Goal: Navigation & Orientation: Find specific page/section

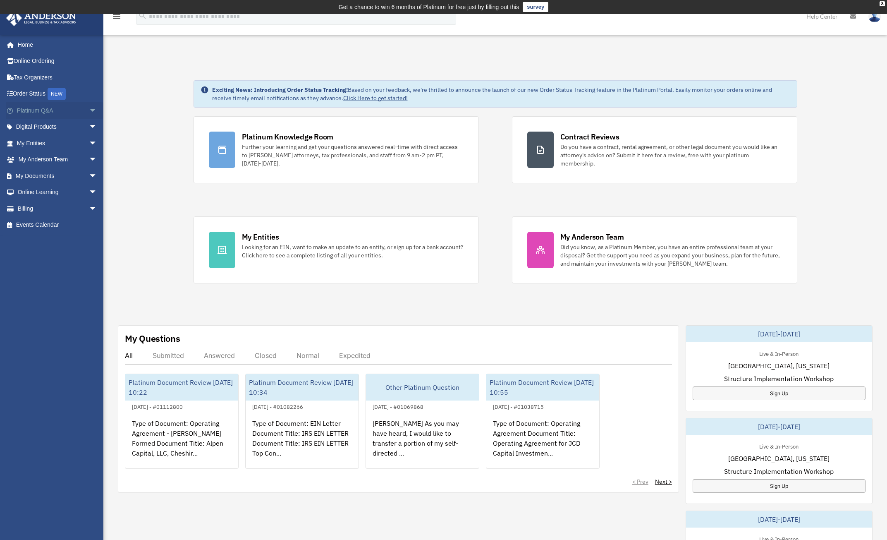
click at [74, 110] on link "Platinum Q&A arrow_drop_down" at bounding box center [58, 110] width 104 height 17
click at [89, 110] on span "arrow_drop_down" at bounding box center [97, 110] width 17 height 17
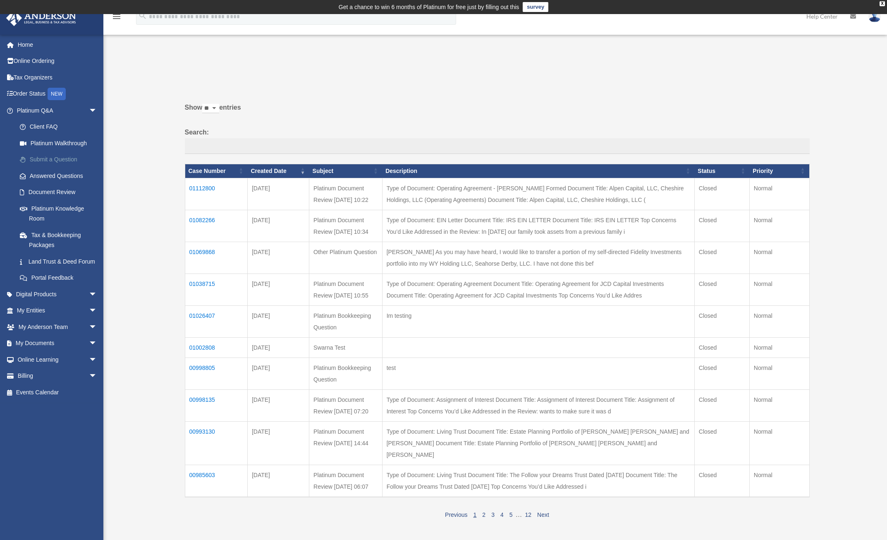
click at [55, 161] on link "Submit a Question" at bounding box center [61, 159] width 98 height 17
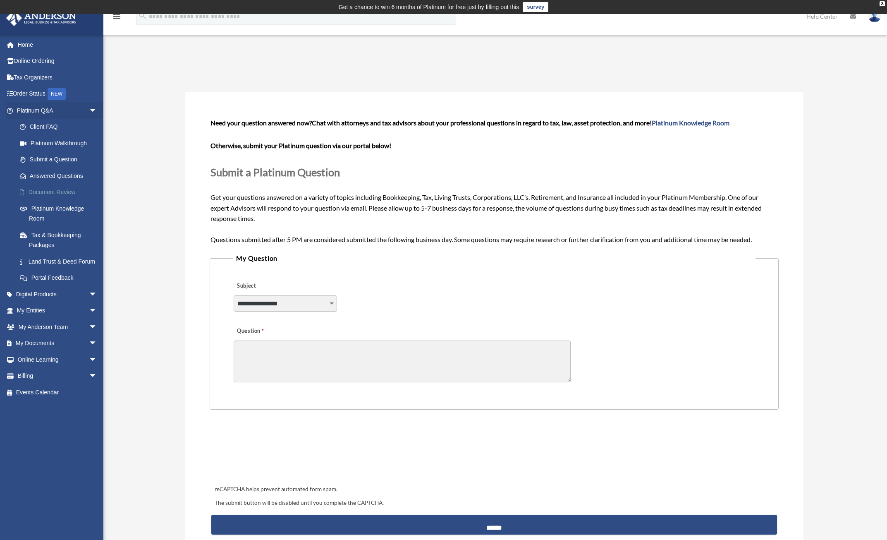
click at [48, 193] on link "Document Review" at bounding box center [61, 192] width 98 height 17
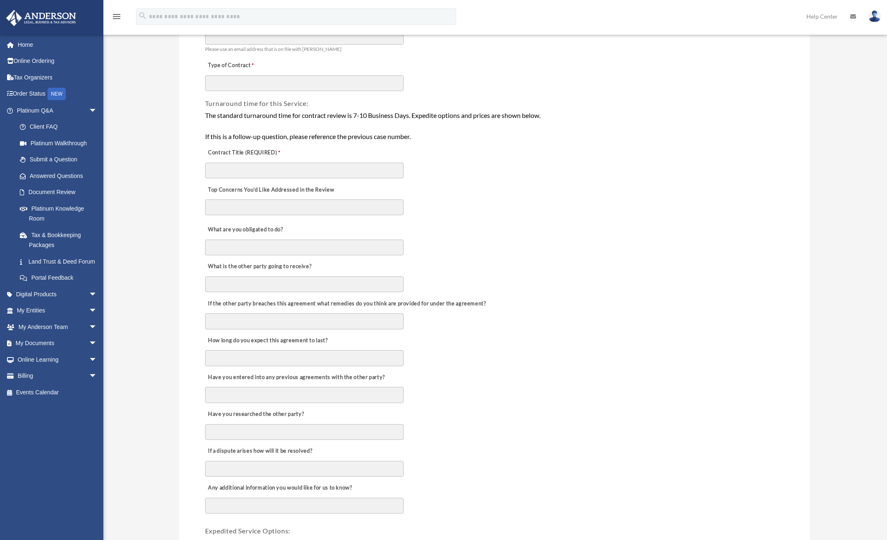
scroll to position [124, 0]
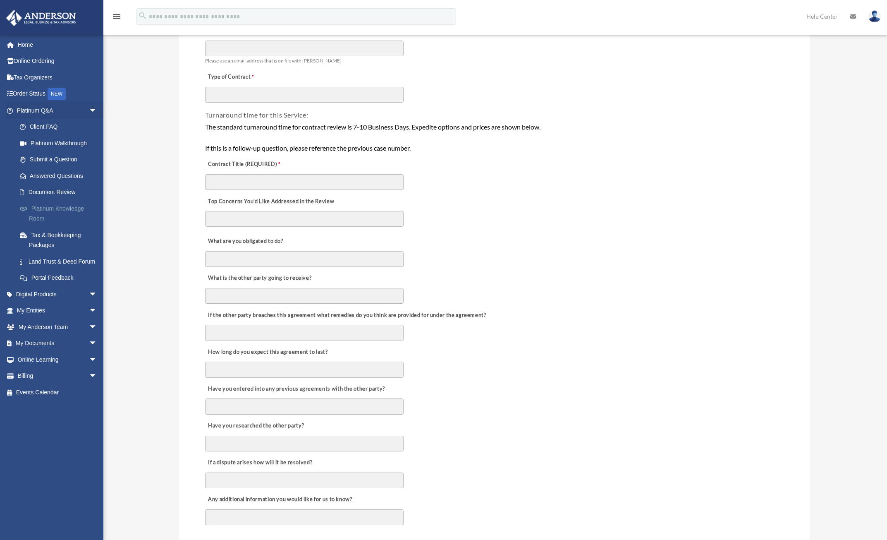
click at [60, 211] on link "Platinum Knowledge Room" at bounding box center [61, 213] width 98 height 26
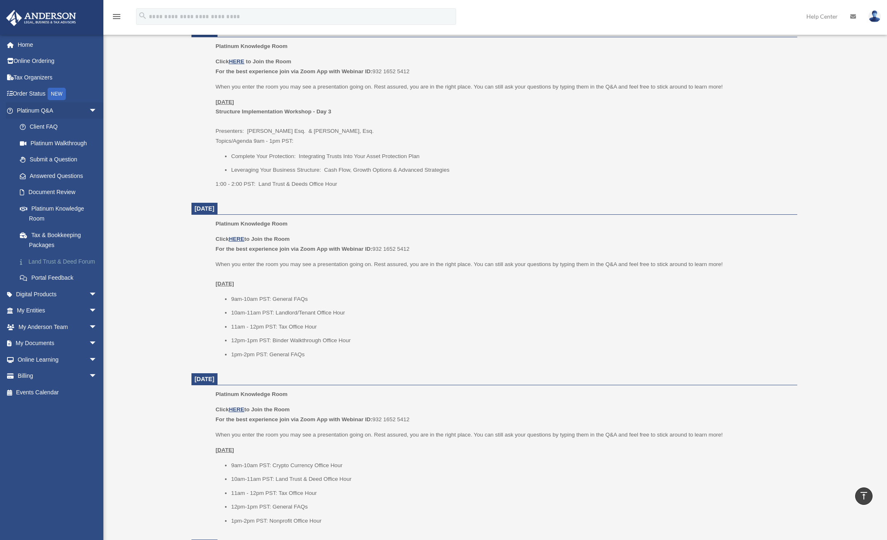
scroll to position [372, 0]
